Goal: Information Seeking & Learning: Check status

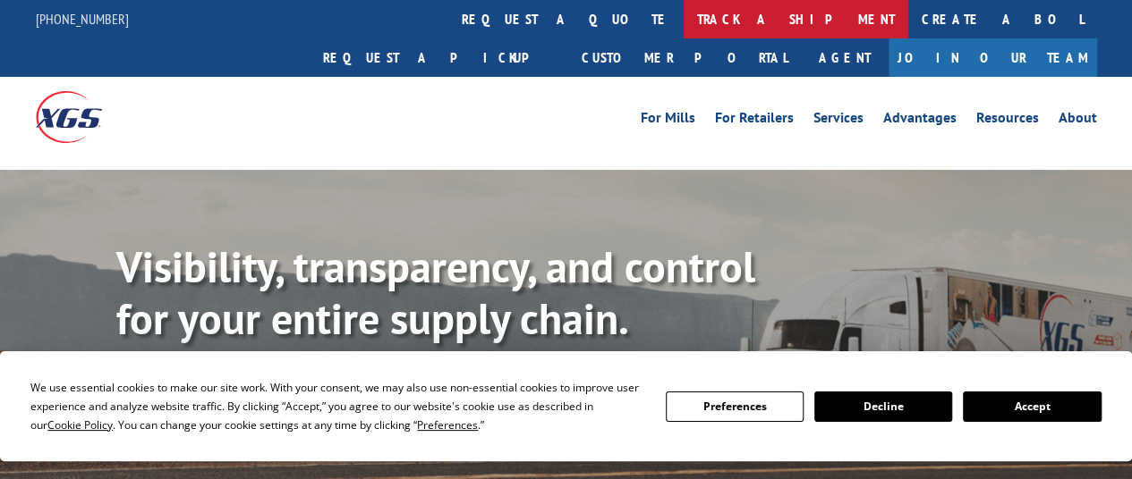
click at [683, 17] on link "track a shipment" at bounding box center [795, 19] width 225 height 38
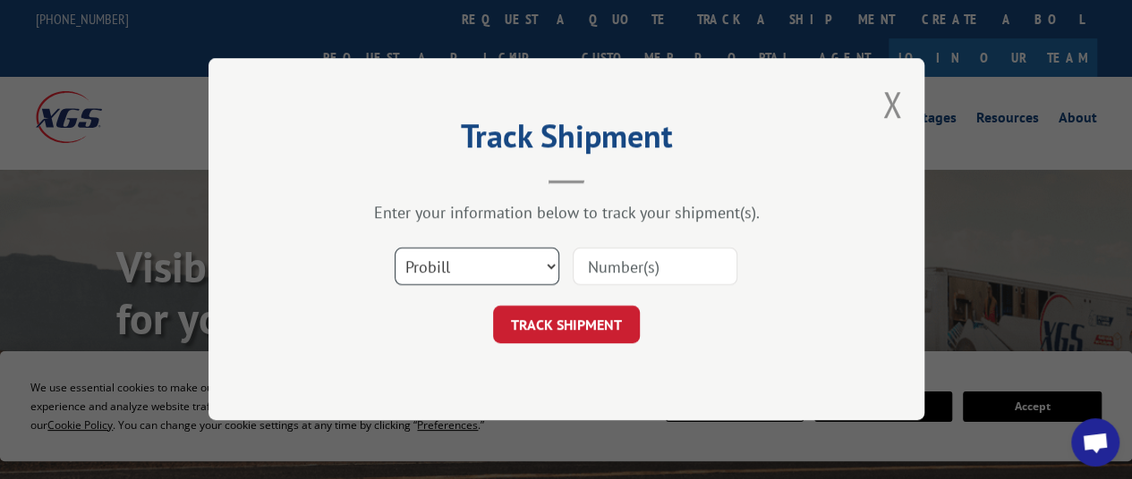
click at [444, 267] on select "Select category... Probill BOL PO" at bounding box center [476, 268] width 165 height 38
select select "po"
click at [394, 249] on select "Select category... Probill BOL PO" at bounding box center [476, 268] width 165 height 38
click at [637, 273] on input at bounding box center [654, 268] width 165 height 38
paste input "37522149"
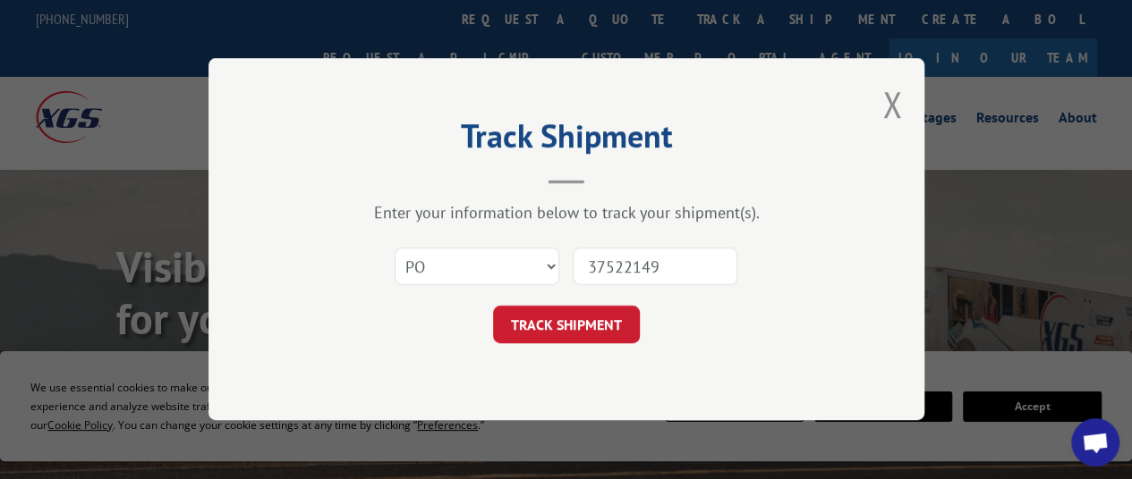
type input "37522149"
click button "TRACK SHIPMENT" at bounding box center [566, 326] width 147 height 38
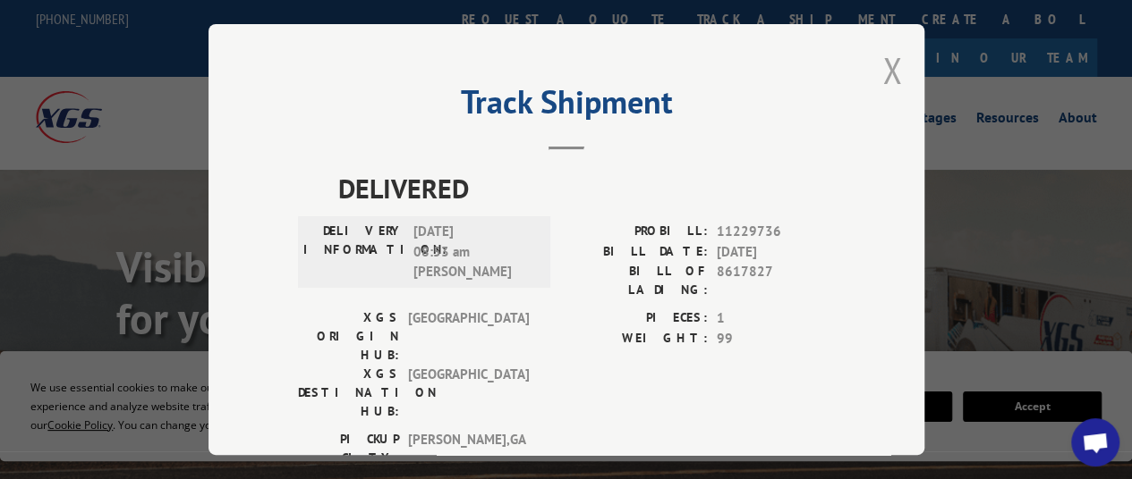
click at [883, 64] on button "Close modal" at bounding box center [892, 70] width 20 height 47
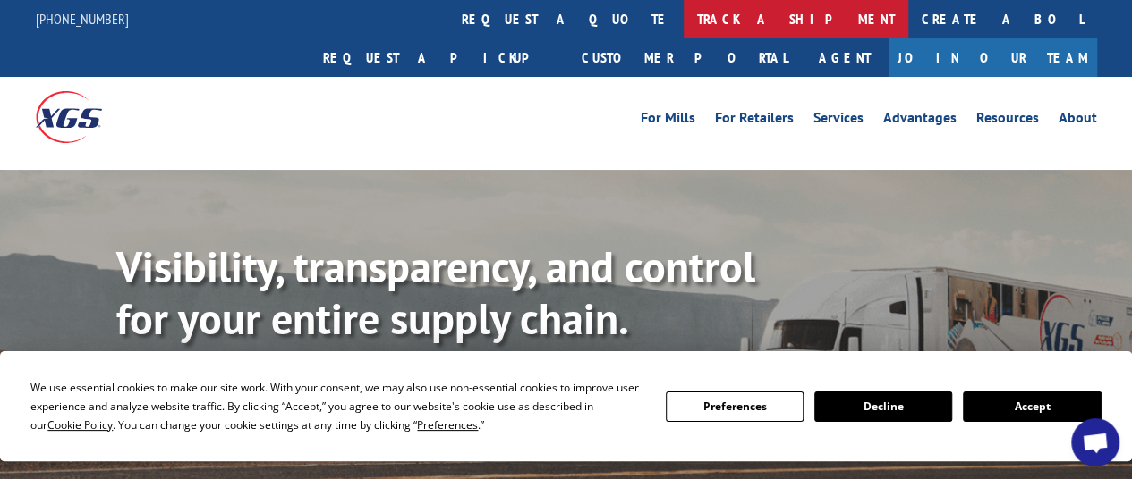
click at [683, 26] on link "track a shipment" at bounding box center [795, 19] width 225 height 38
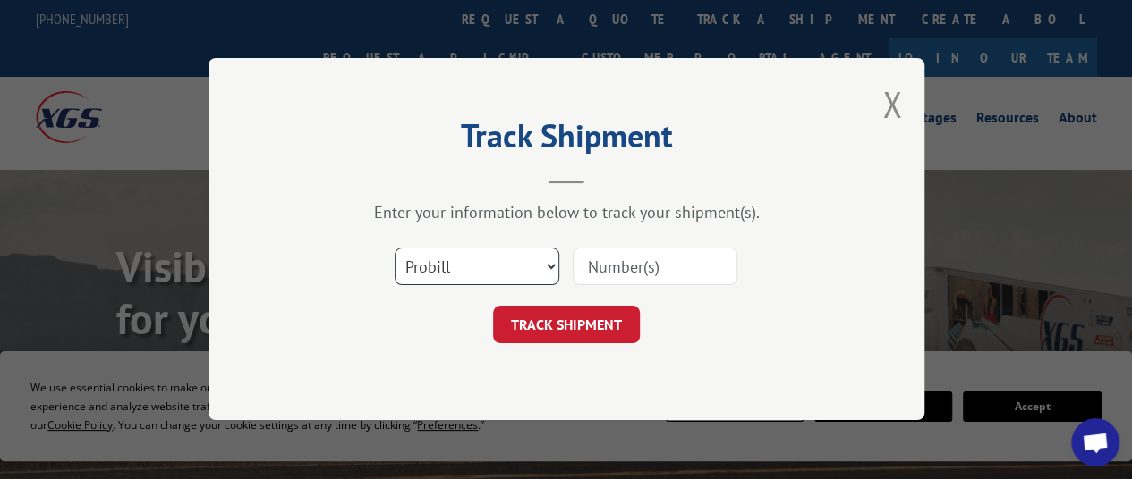
click at [485, 271] on select "Select category... Probill BOL PO" at bounding box center [476, 268] width 165 height 38
select select "po"
click at [394, 249] on select "Select category... Probill BOL PO" at bounding box center [476, 268] width 165 height 38
click at [628, 277] on input at bounding box center [654, 268] width 165 height 38
paste input "97509059"
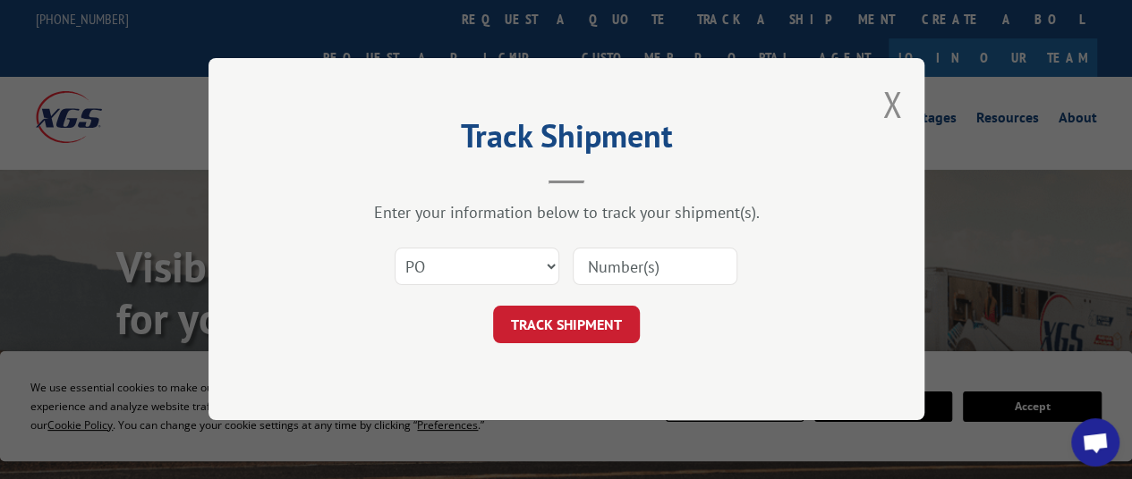
type input "97509059"
click button "TRACK SHIPMENT" at bounding box center [566, 326] width 147 height 38
